Goal: Check status: Check status

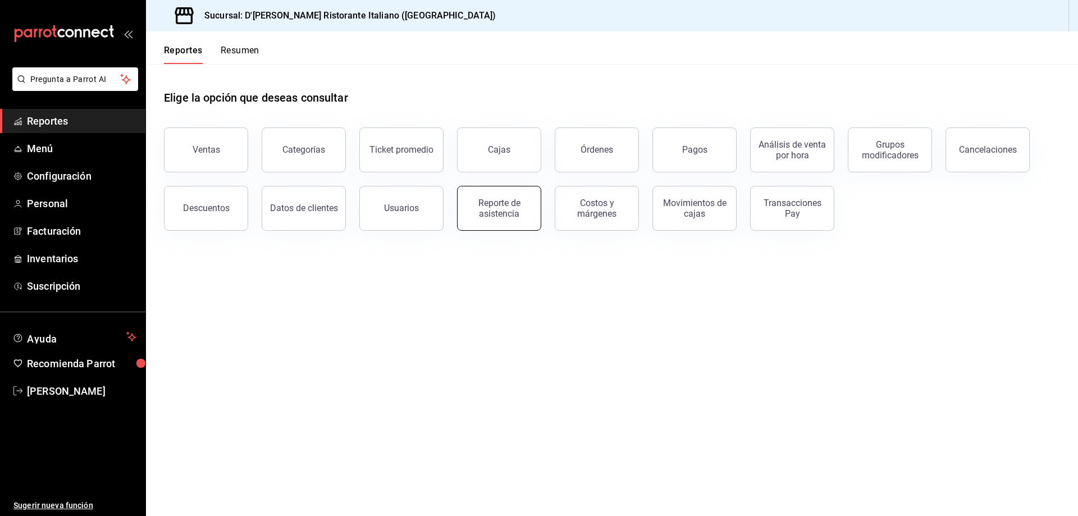
click at [472, 205] on div "Reporte de asistencia" at bounding box center [499, 208] width 70 height 21
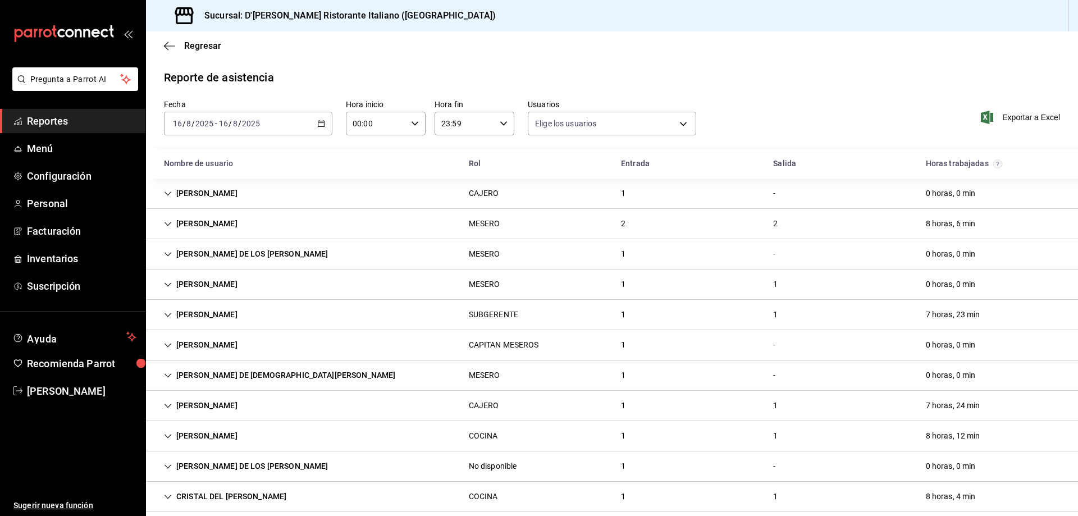
type input "fbaa1dcd-9b1b-42d3-8417-c392ee4ac69c,c847f7ff-4ec8-4711-b402-dbc889304ff0,82cd9…"
click at [170, 314] on icon "Cell" at bounding box center [167, 315] width 7 height 4
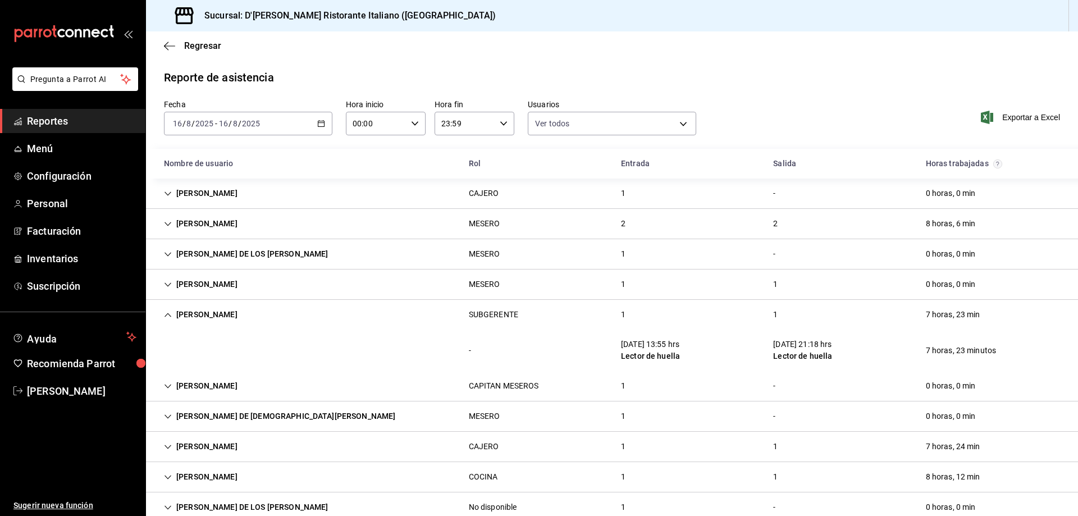
click at [170, 314] on icon "Cell" at bounding box center [168, 315] width 8 height 8
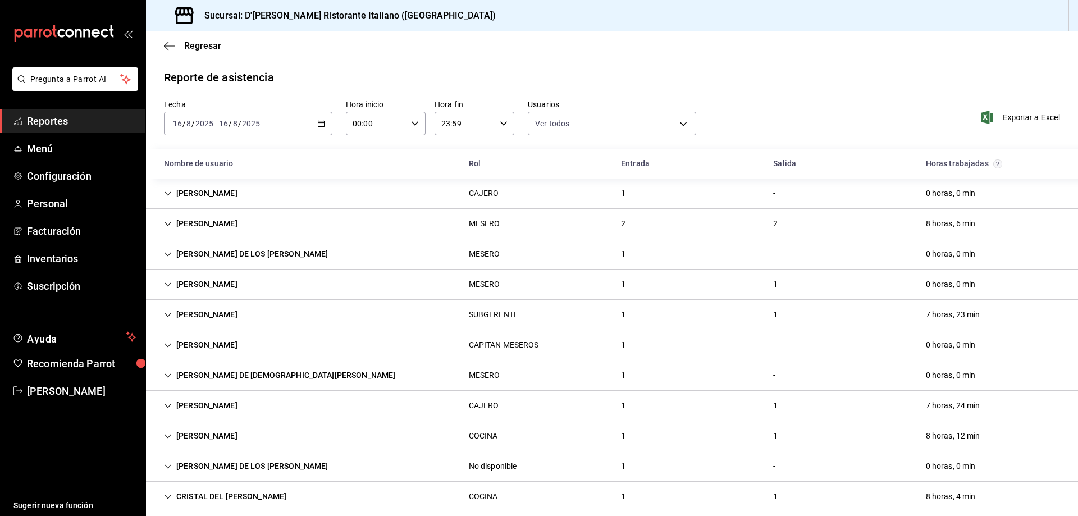
click at [166, 345] on icon "Cell" at bounding box center [168, 345] width 8 height 8
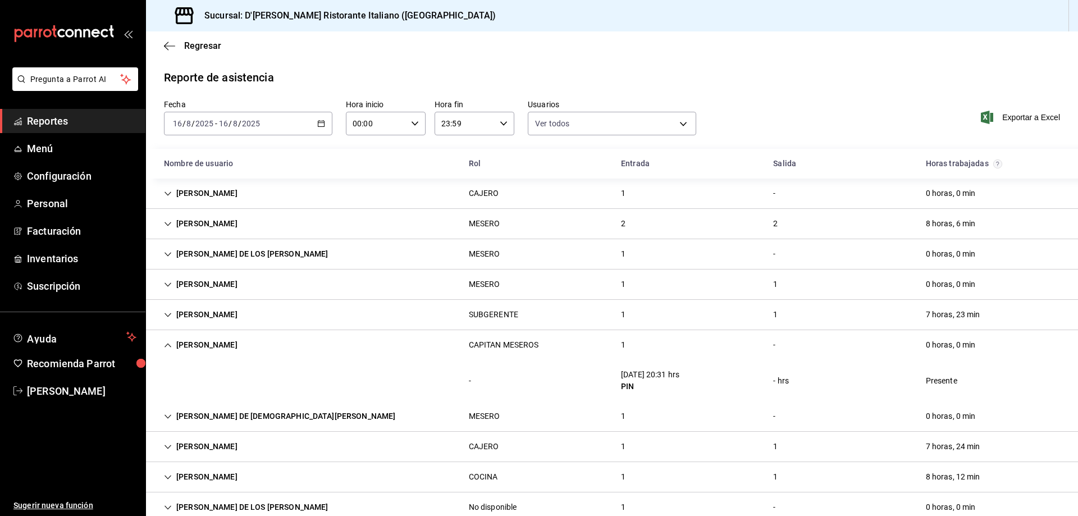
click at [166, 345] on icon "Cell" at bounding box center [168, 345] width 8 height 8
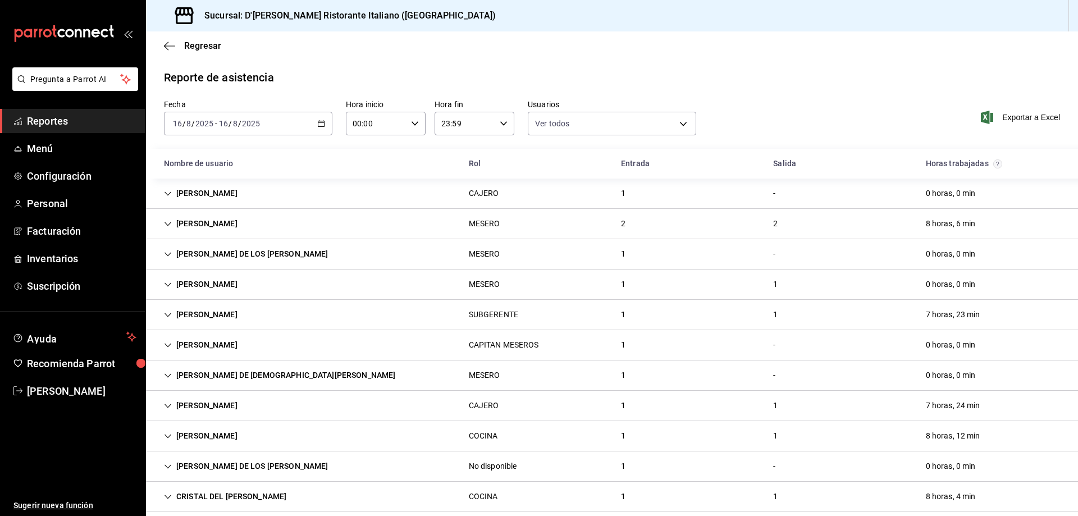
click at [169, 195] on icon "Cell" at bounding box center [168, 194] width 8 height 8
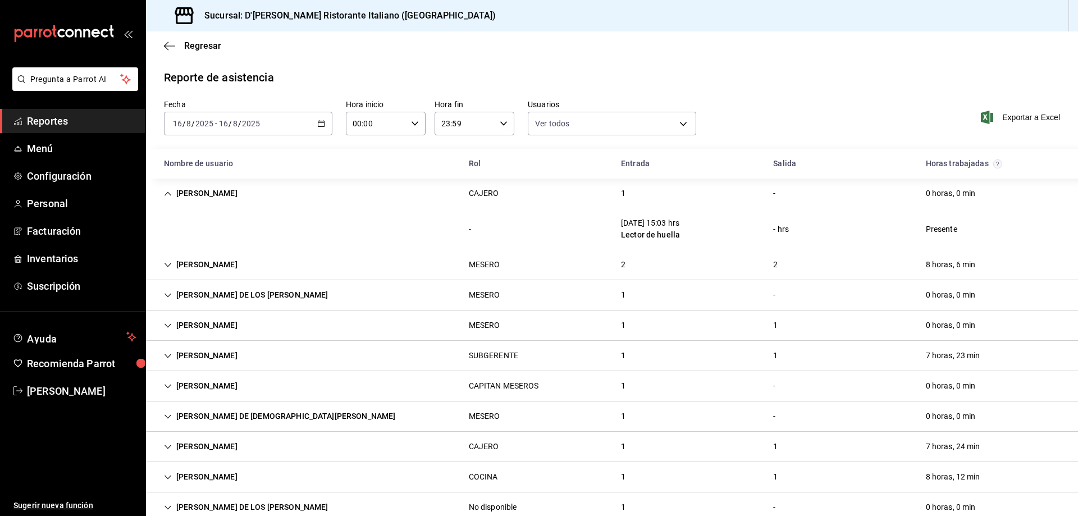
click at [169, 195] on icon "Cell" at bounding box center [168, 194] width 8 height 8
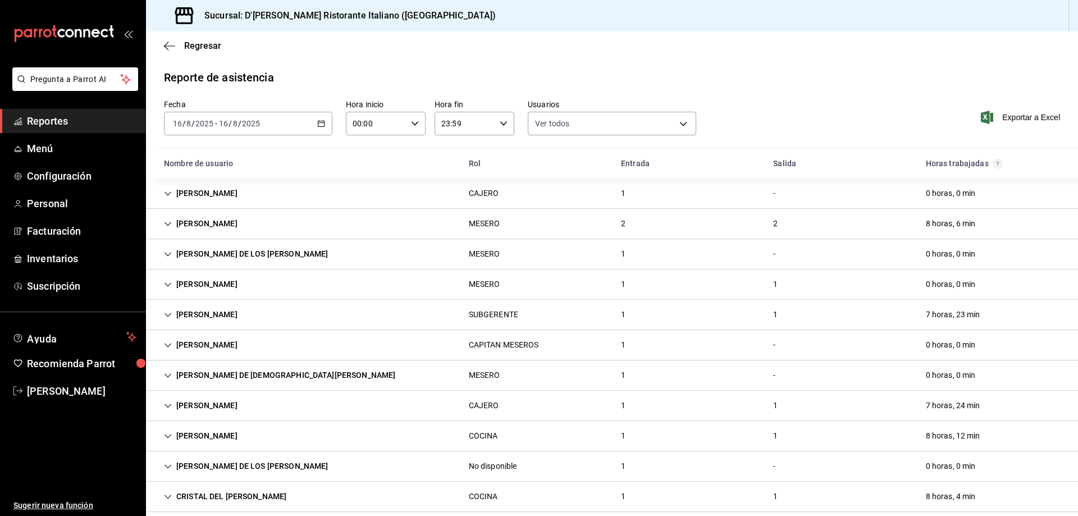
click at [167, 283] on icon "Cell" at bounding box center [168, 285] width 8 height 8
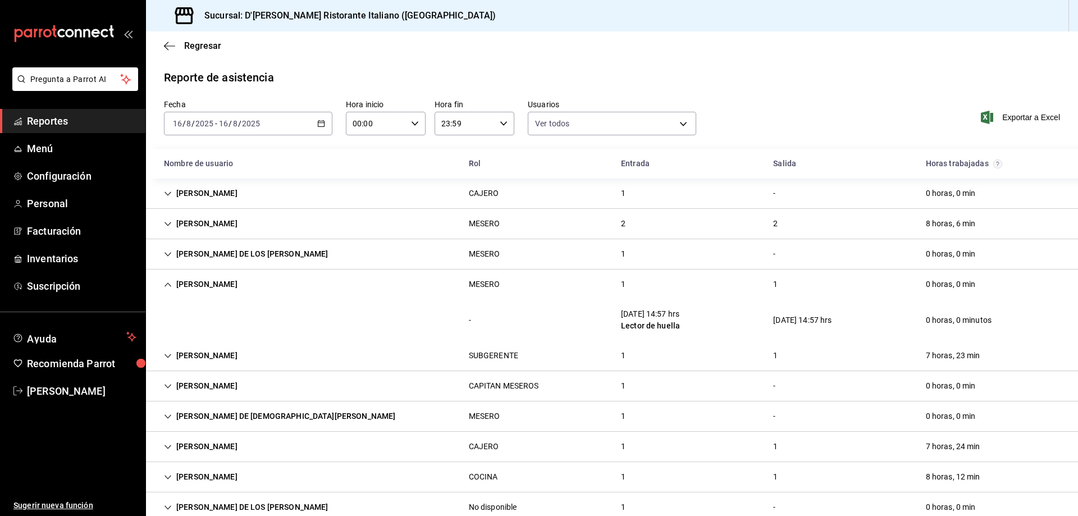
click at [170, 280] on div "[PERSON_NAME]" at bounding box center [200, 284] width 91 height 21
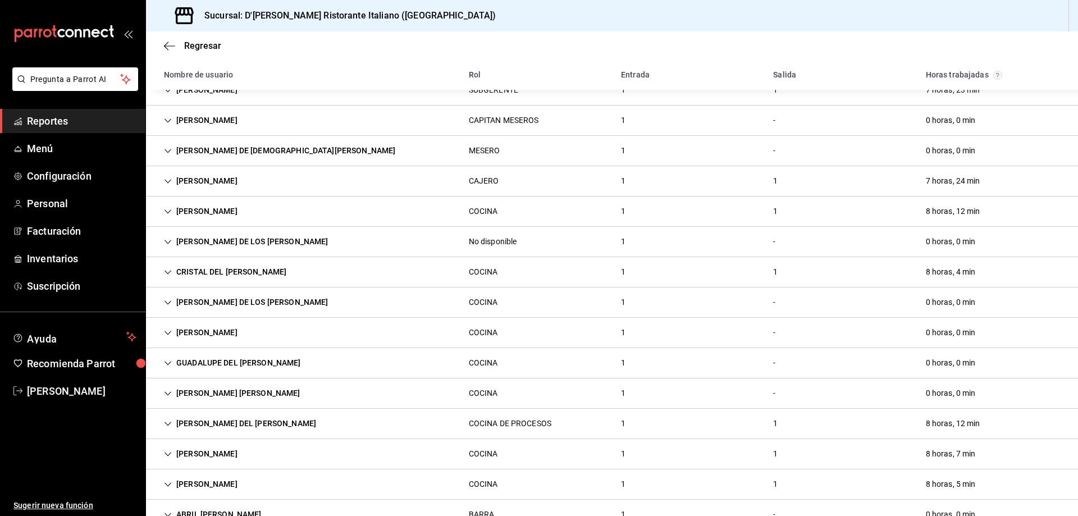
scroll to position [281, 0]
